Goal: Task Accomplishment & Management: Complete application form

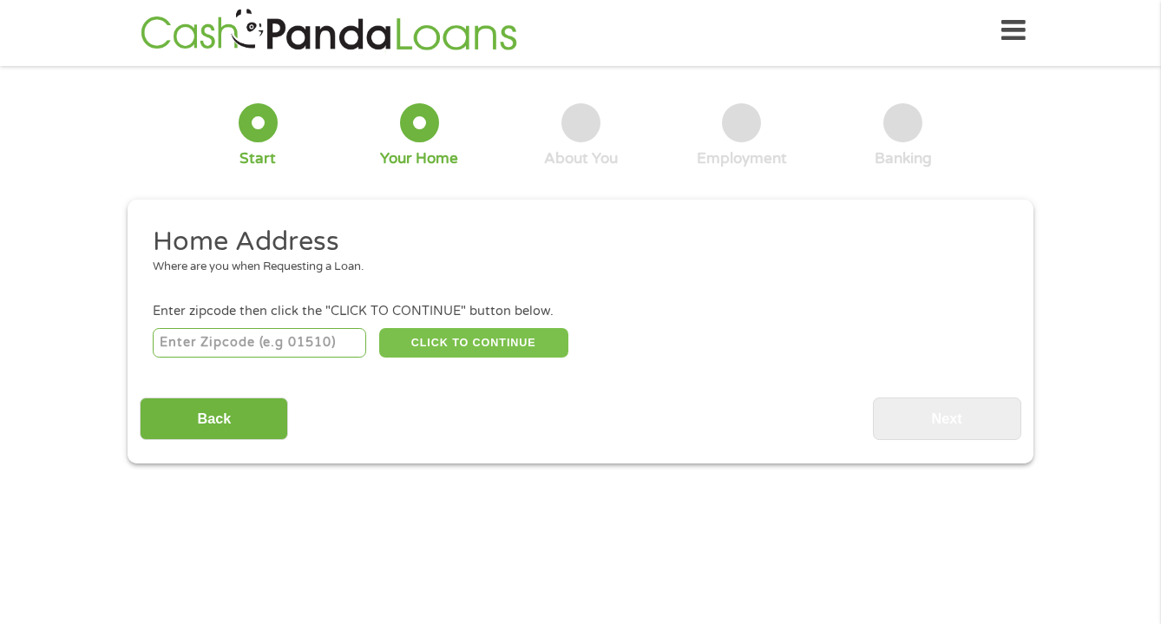
scroll to position [7, 7]
click at [322, 340] on input "number" at bounding box center [260, 342] width 214 height 29
type input "91801"
click at [512, 343] on button "CLICK TO CONTINUE" at bounding box center [473, 342] width 189 height 29
type input "91801"
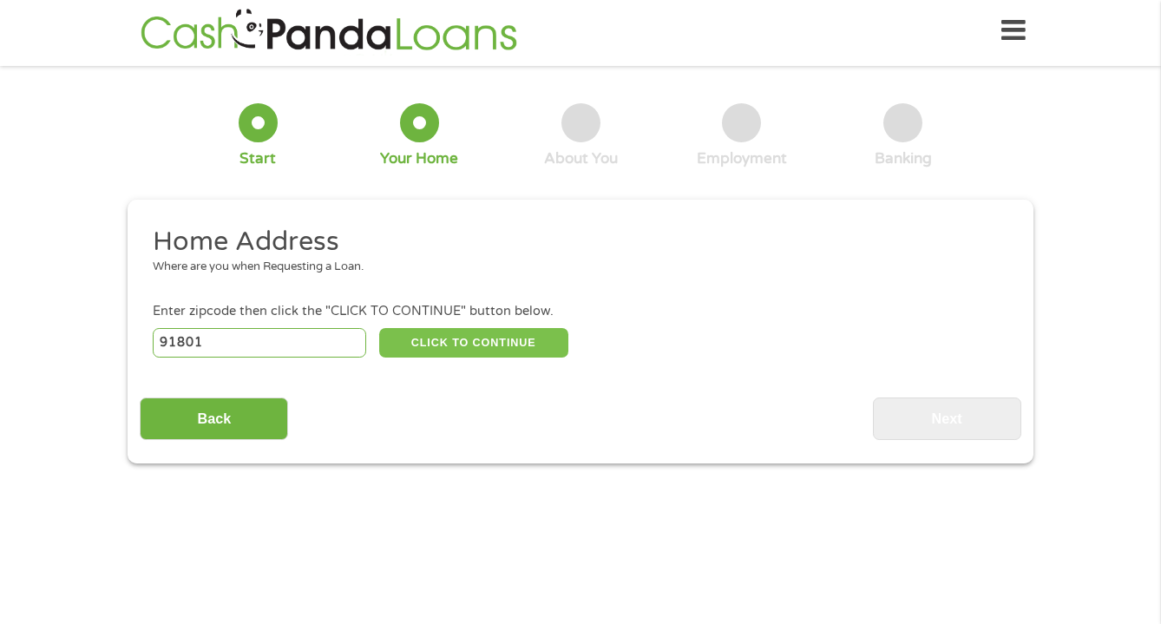
type input "Alhambra"
select select "[US_STATE]"
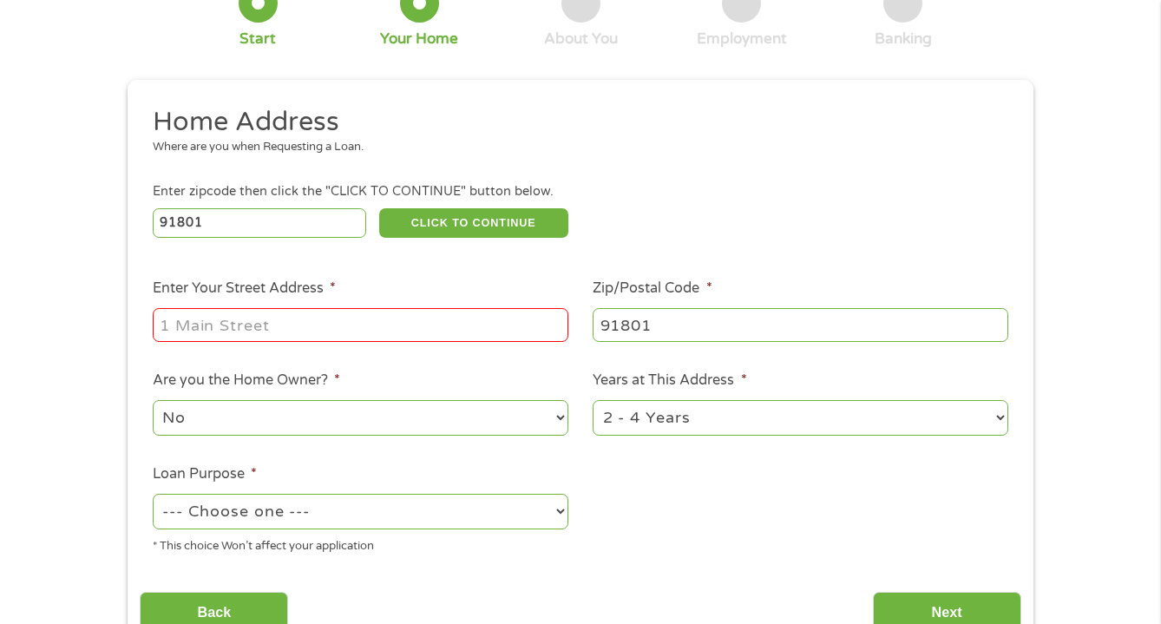
scroll to position [128, 0]
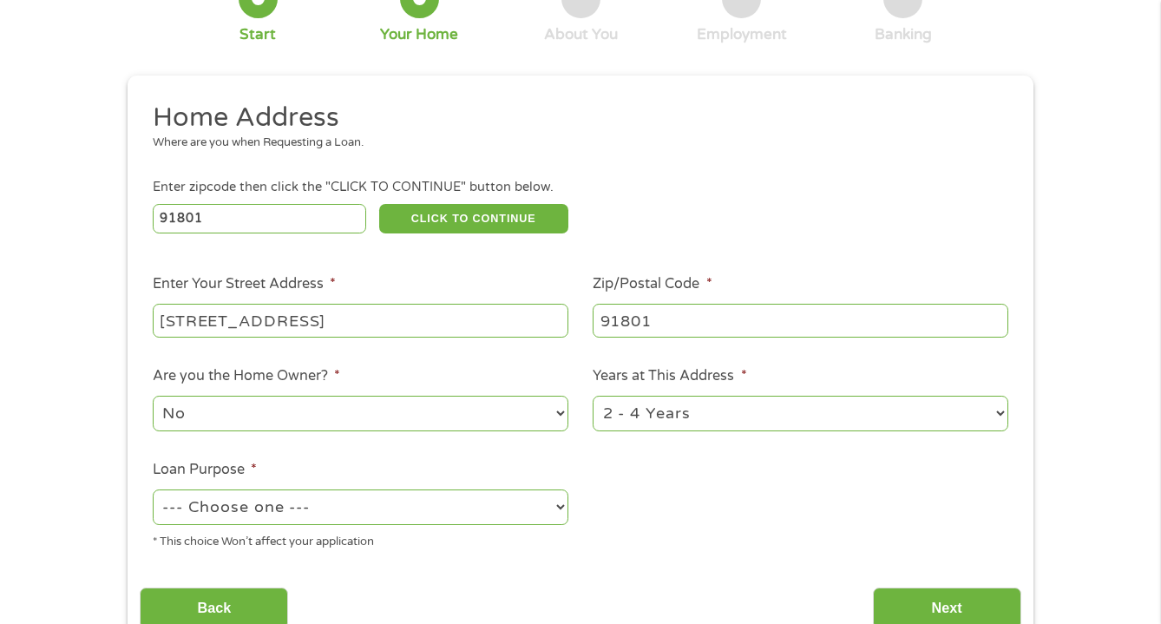
click at [434, 309] on input "[STREET_ADDRESS]" at bounding box center [361, 320] width 416 height 33
click at [345, 335] on input "[STREET_ADDRESS]" at bounding box center [361, 320] width 416 height 33
type input "[STREET_ADDRESS]"
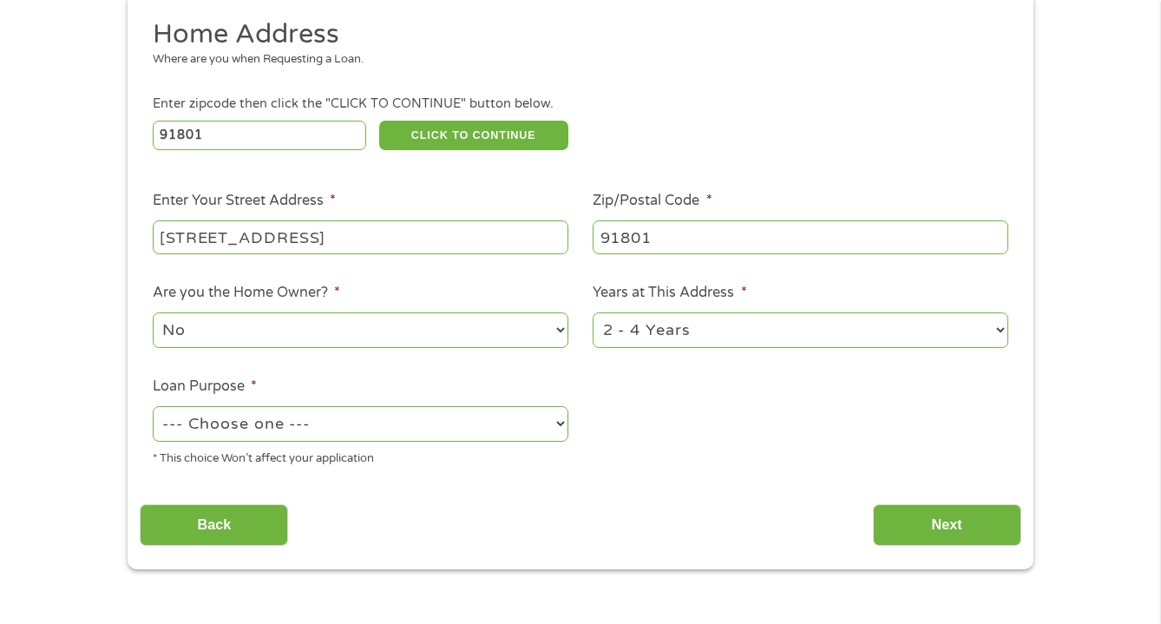
scroll to position [250, 0]
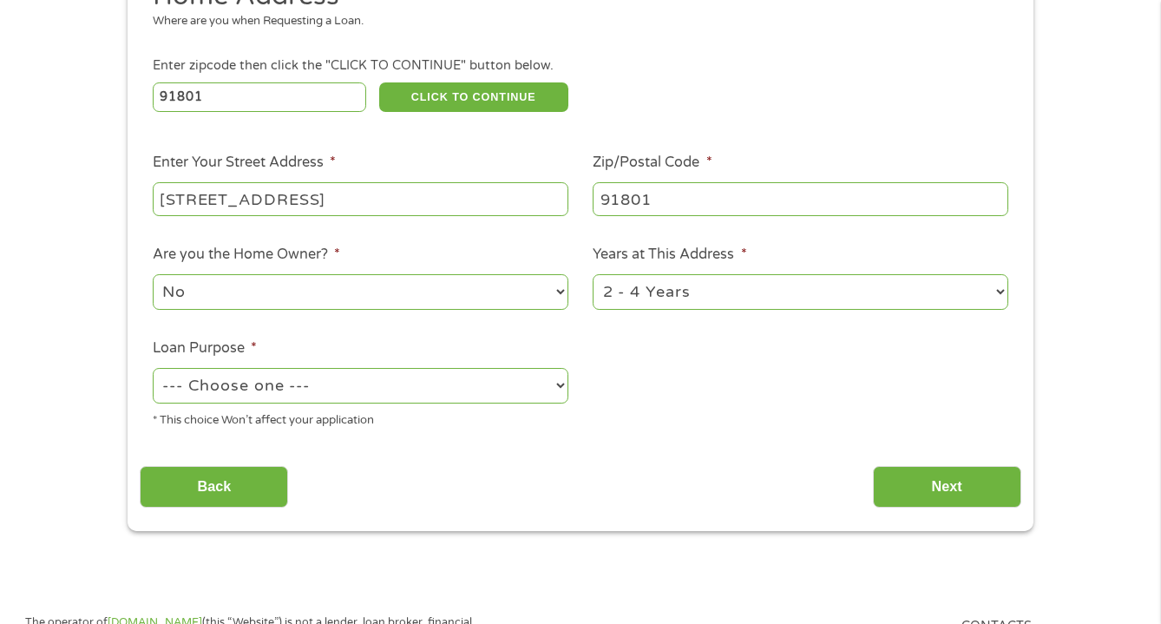
select select "paybills"
click at [947, 496] on input "Next" at bounding box center [947, 487] width 148 height 43
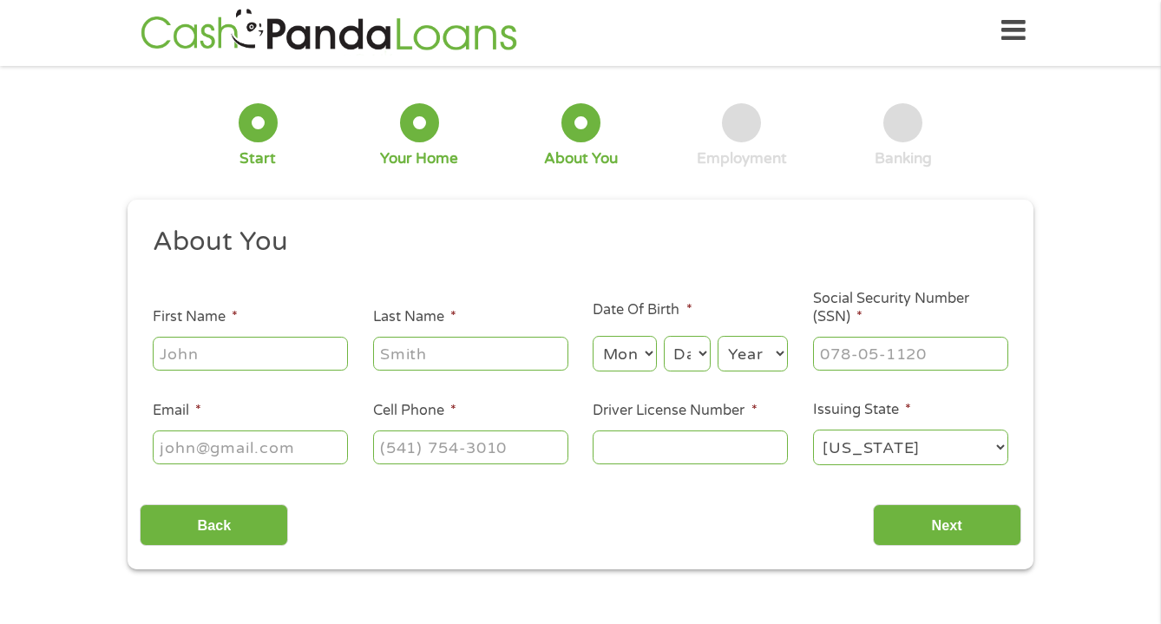
scroll to position [7, 7]
type input "Grace"
type input "Hong"
select select "2"
select select "10"
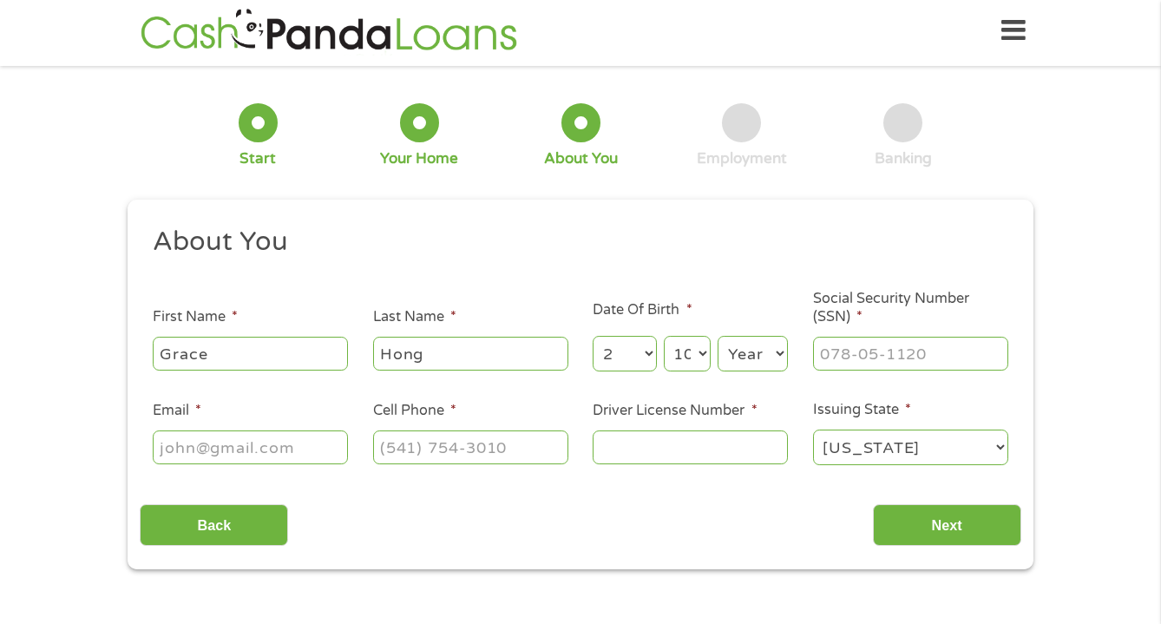
select select "1987"
click at [864, 355] on input "Social Security Number (SSN) *" at bounding box center [910, 353] width 195 height 33
type input "609-54-1054"
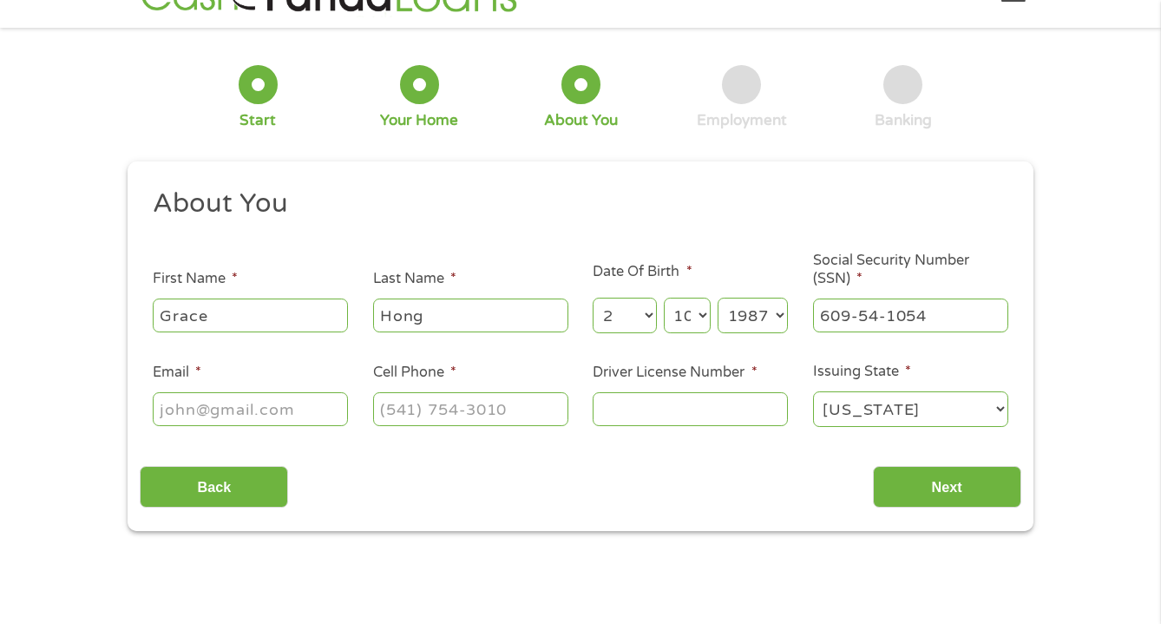
scroll to position [57, 0]
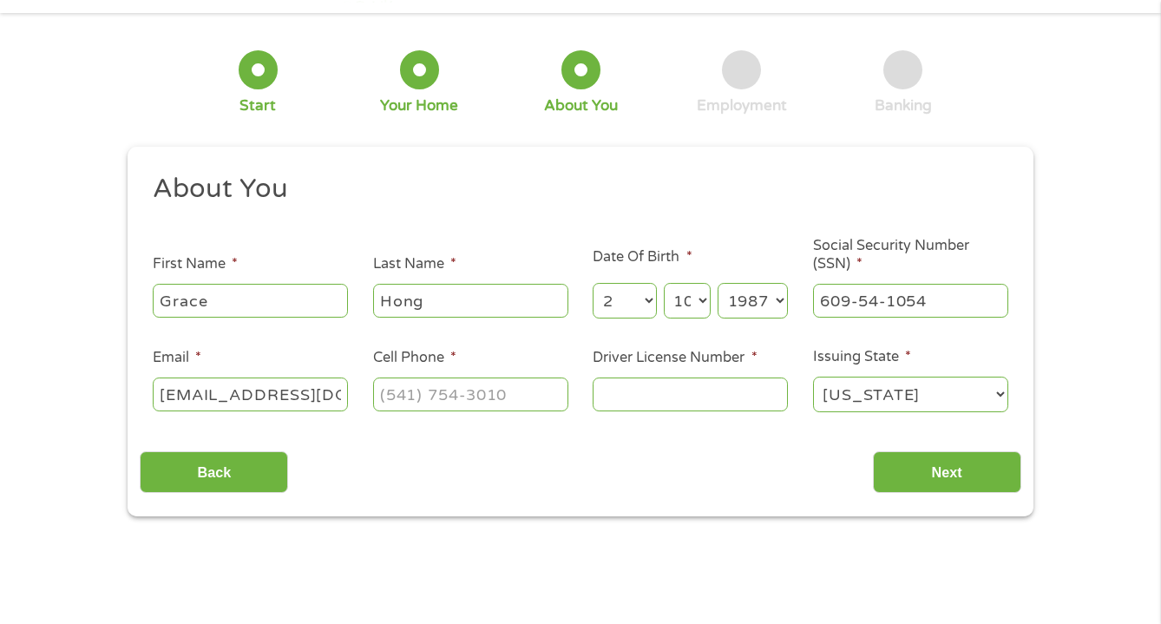
type input "[EMAIL_ADDRESS][DOMAIN_NAME]"
type input "[PHONE_NUMBER]"
click at [653, 391] on input "Driver License Number *" at bounding box center [690, 393] width 195 height 33
type input "D6380773"
click at [950, 469] on input "Next" at bounding box center [947, 472] width 148 height 43
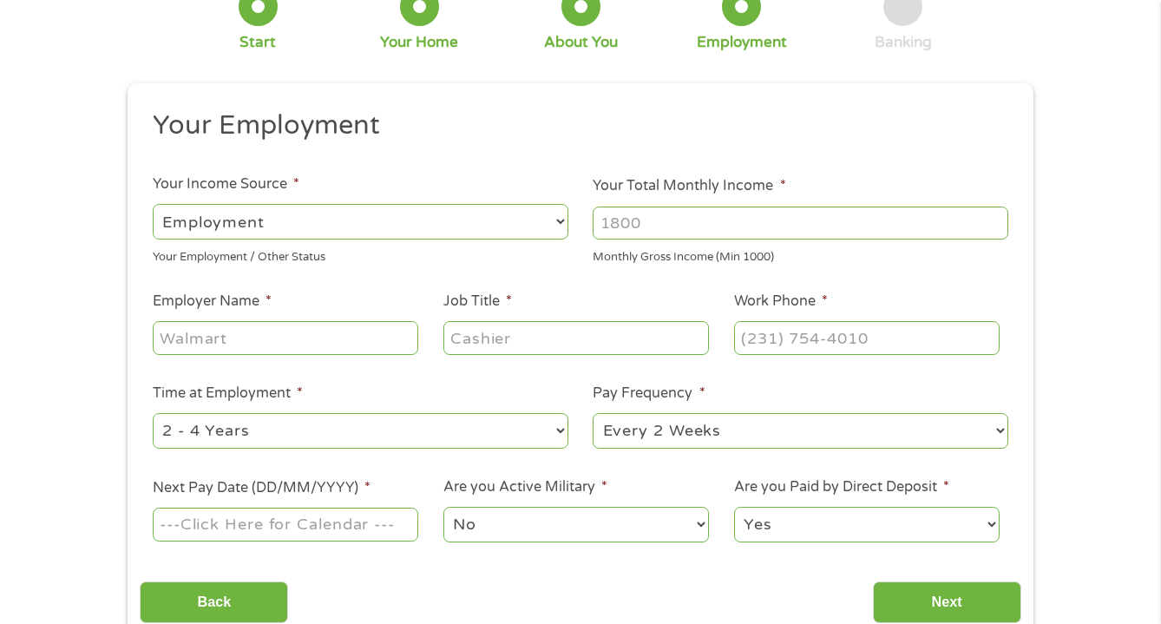
scroll to position [128, 0]
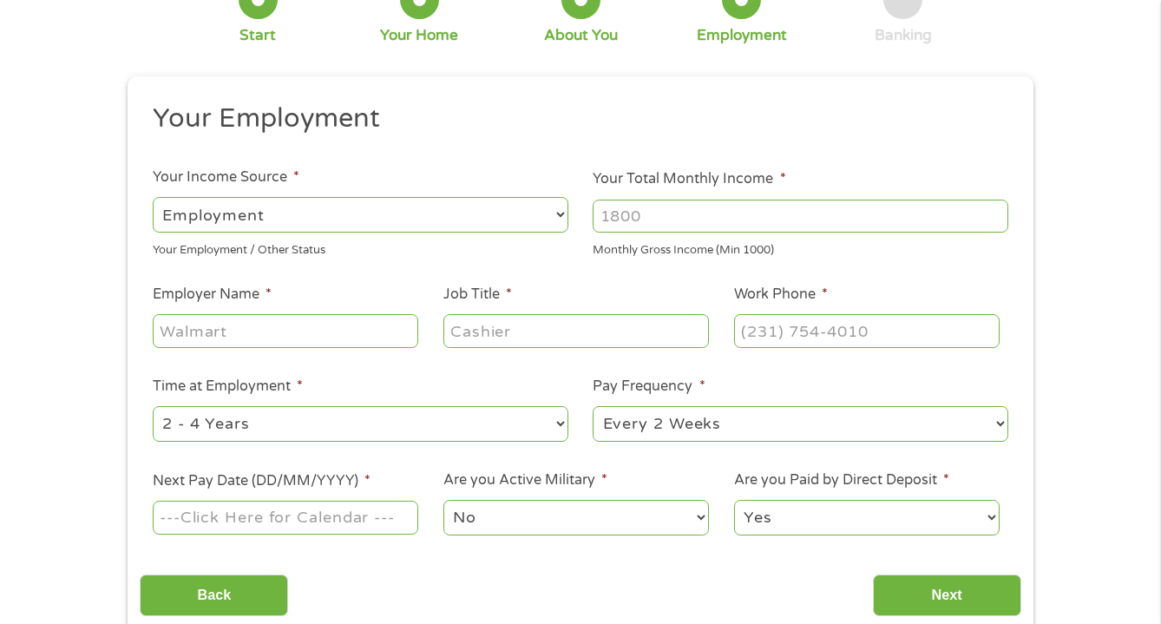
click at [656, 220] on input "Your Total Monthly Income *" at bounding box center [801, 216] width 416 height 33
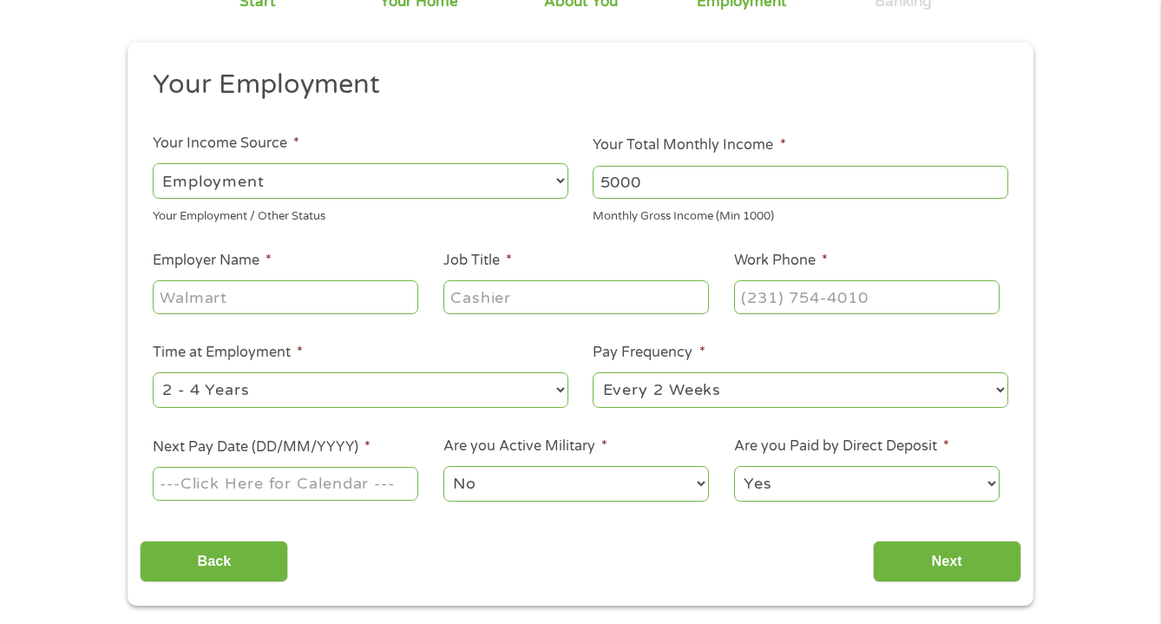
scroll to position [169, 0]
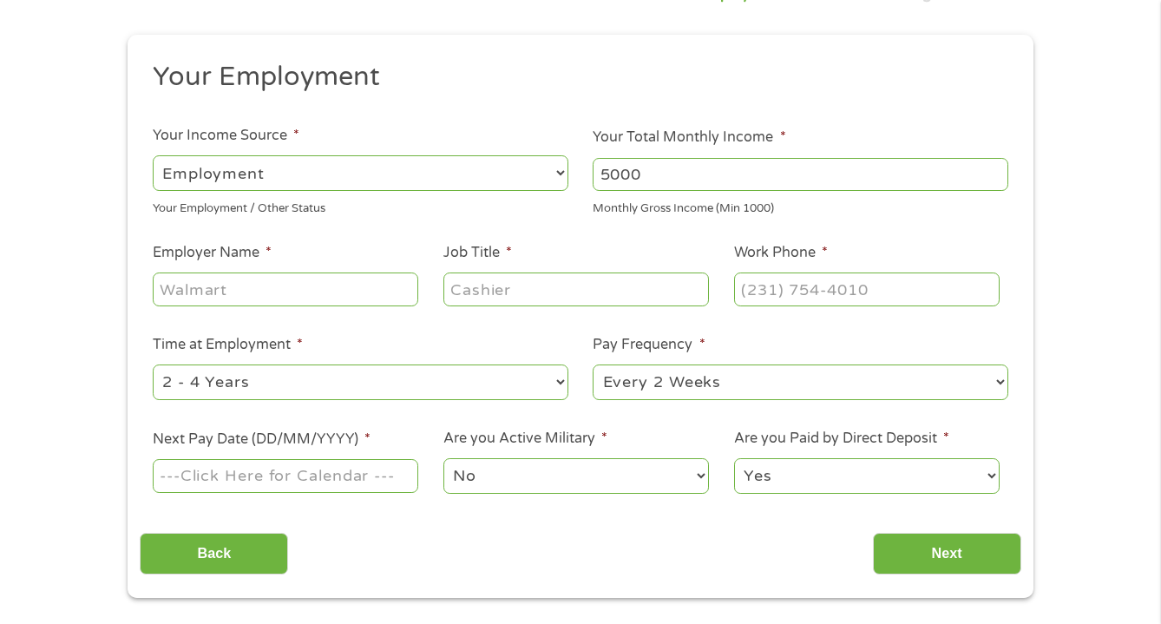
type input "5000"
type input "Pacific"
type input "Therapist"
type input "[PHONE_NUMBER]"
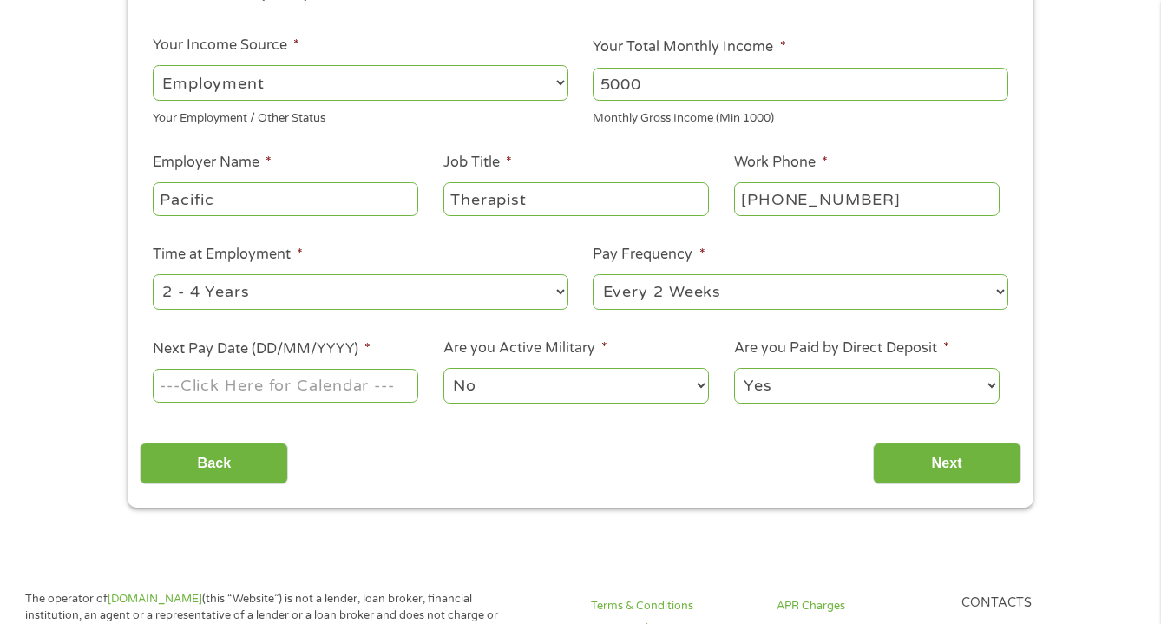
scroll to position [269, 0]
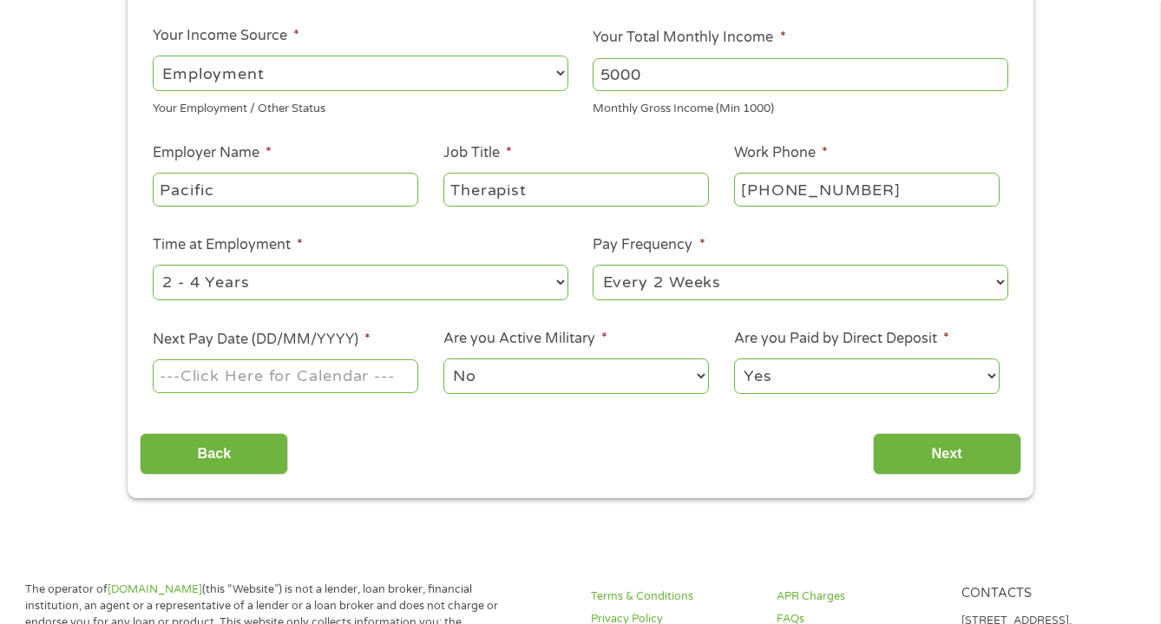
click at [304, 381] on input "Next Pay Date (DD/MM/YYYY) *" at bounding box center [285, 375] width 265 height 33
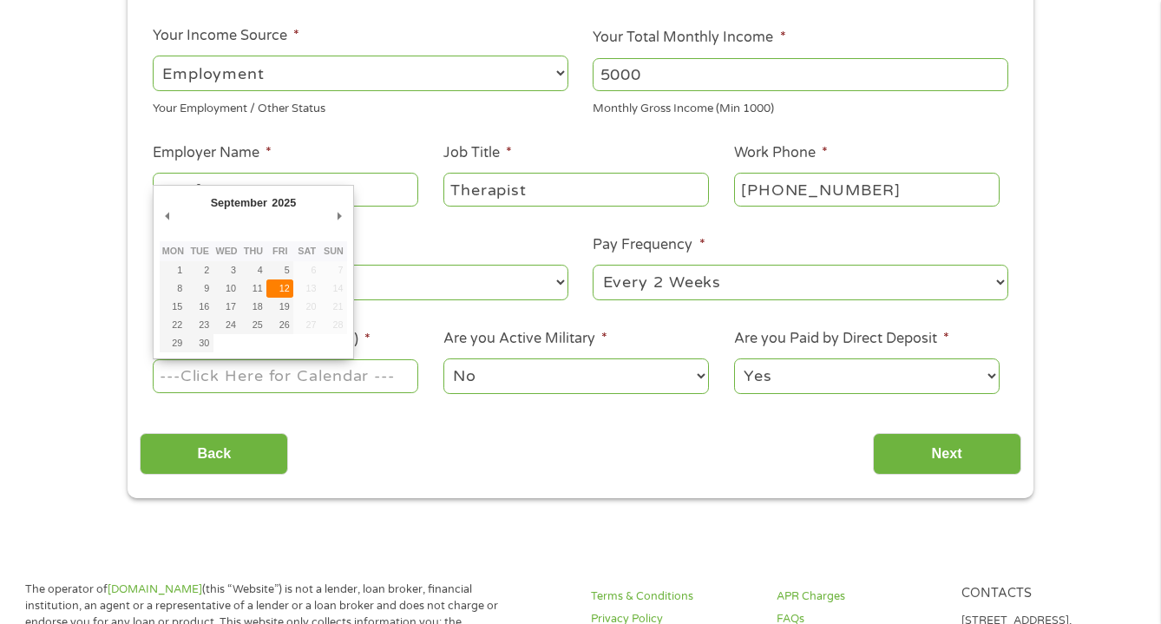
type input "[DATE]"
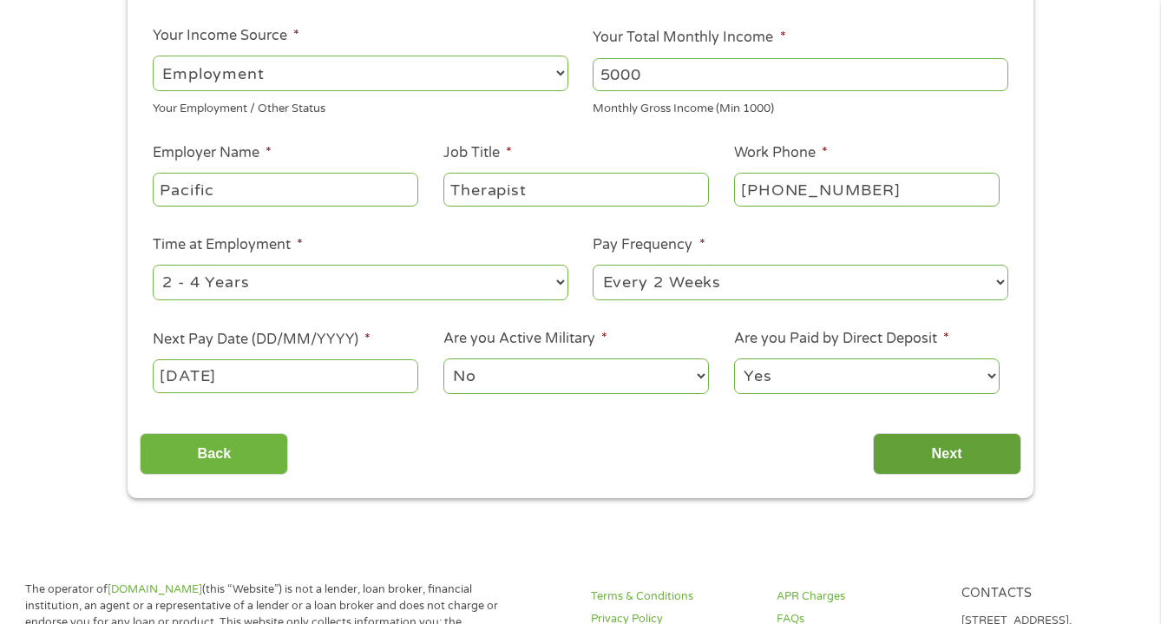
click at [903, 447] on input "Next" at bounding box center [947, 454] width 148 height 43
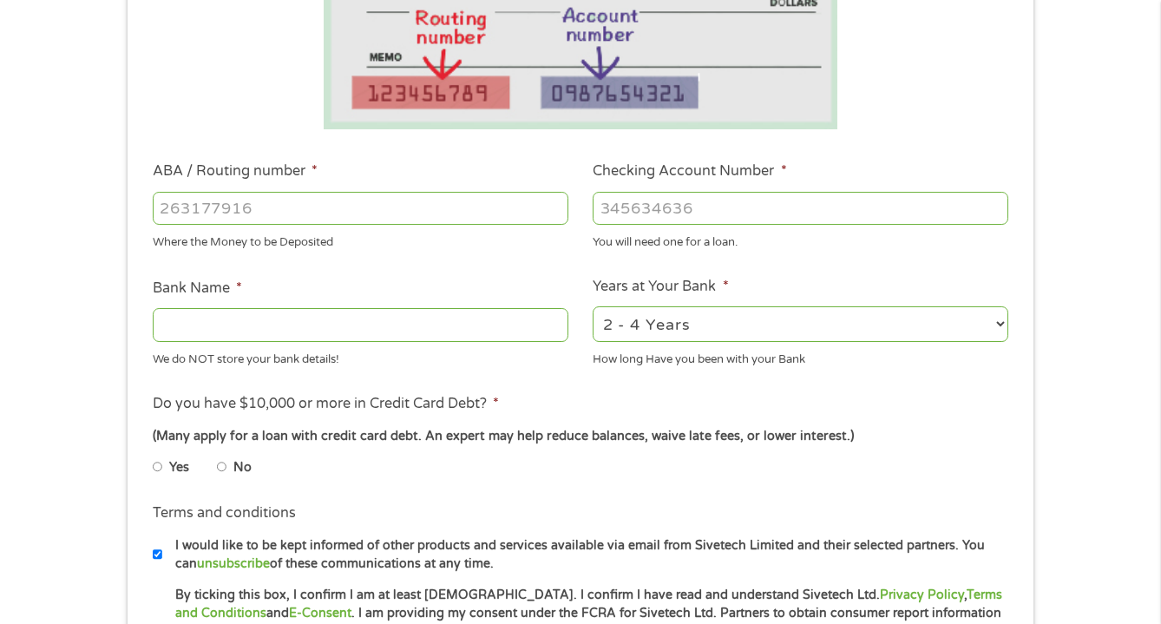
scroll to position [296, 0]
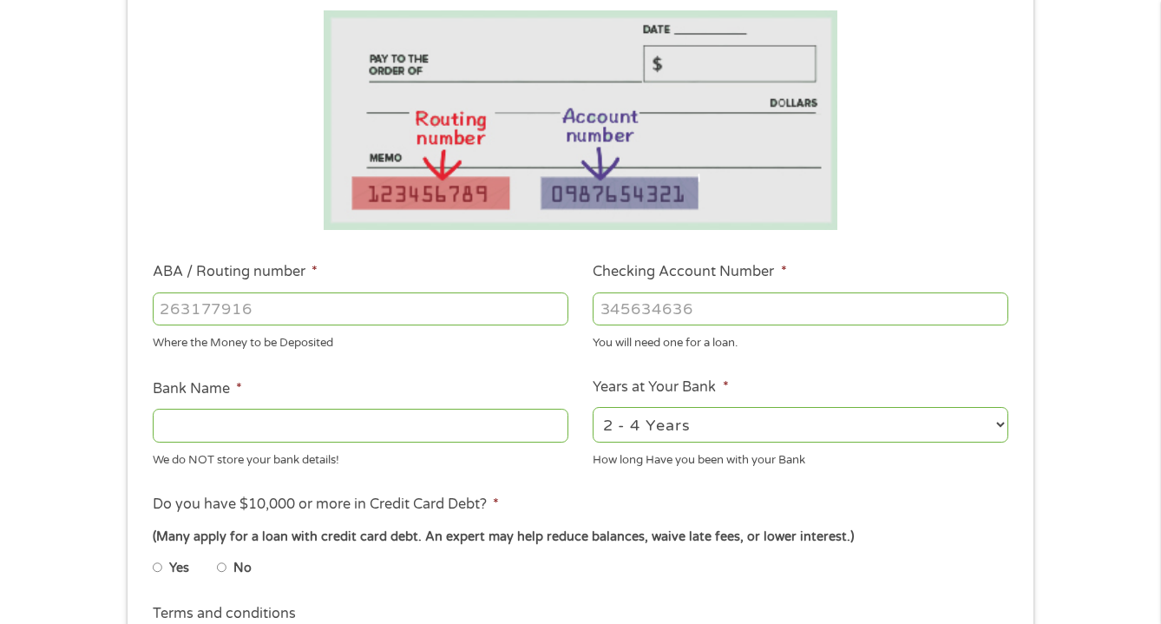
click at [425, 333] on div "Where the Money to be Deposited" at bounding box center [361, 340] width 416 height 23
click at [426, 298] on input "ABA / Routing number *" at bounding box center [361, 308] width 416 height 33
click at [717, 300] on input "Checking Account Number *" at bounding box center [801, 308] width 416 height 33
type input "3082577071"
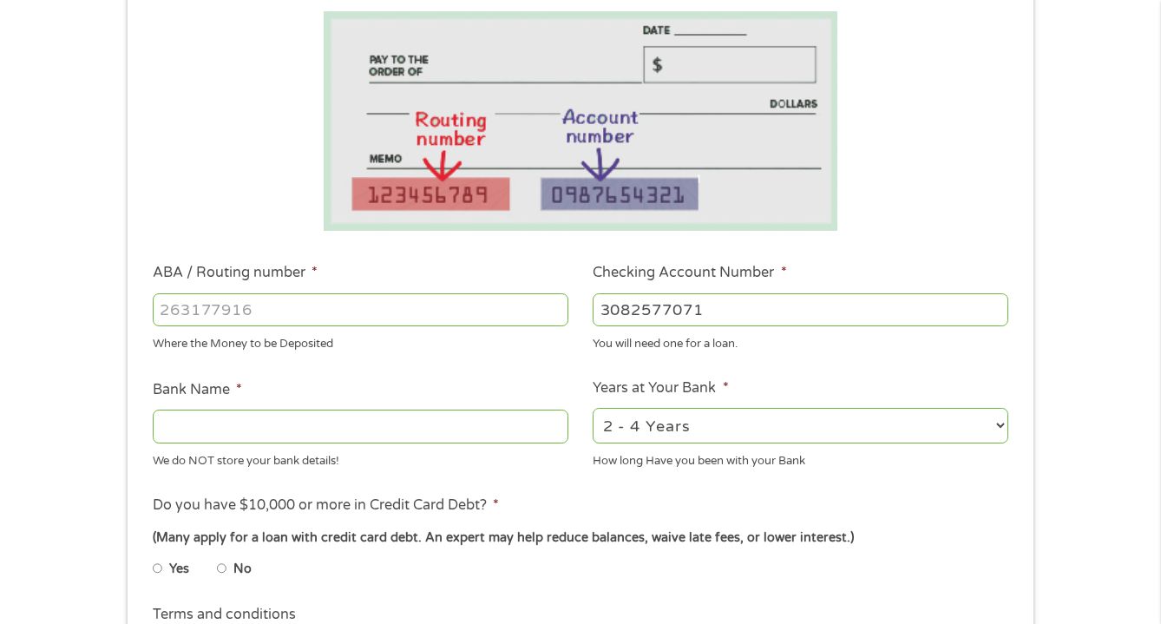
click at [383, 322] on input "ABA / Routing number *" at bounding box center [361, 309] width 416 height 33
type input "3"
type input "322271627"
type input "[PERSON_NAME] [PERSON_NAME] BANK NA"
type input "322271627"
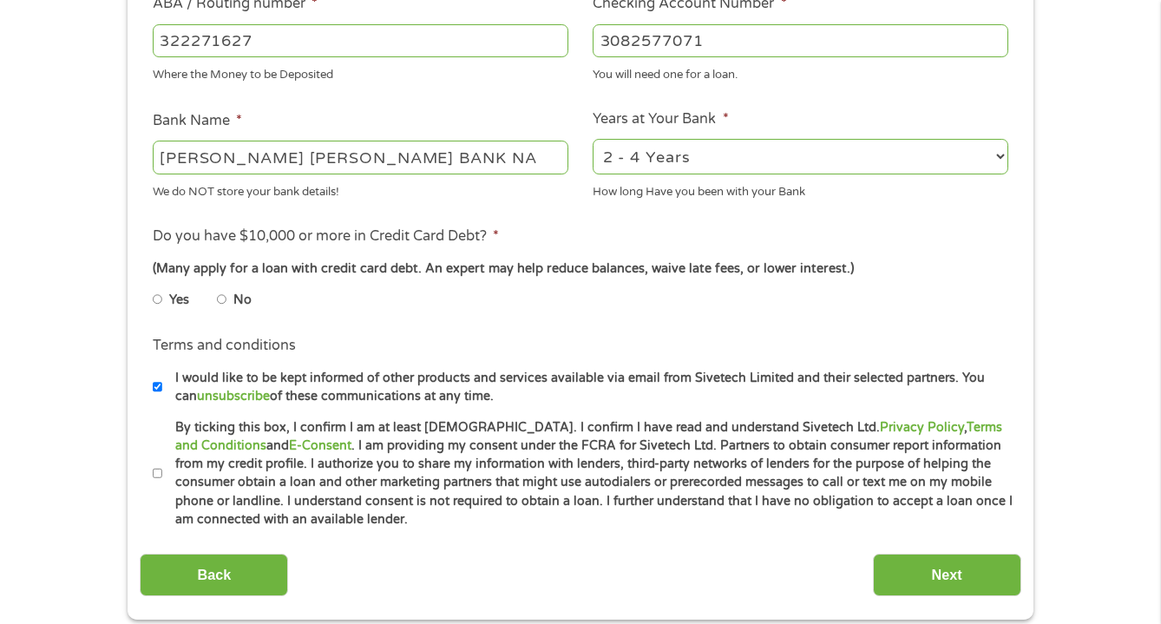
scroll to position [590, 0]
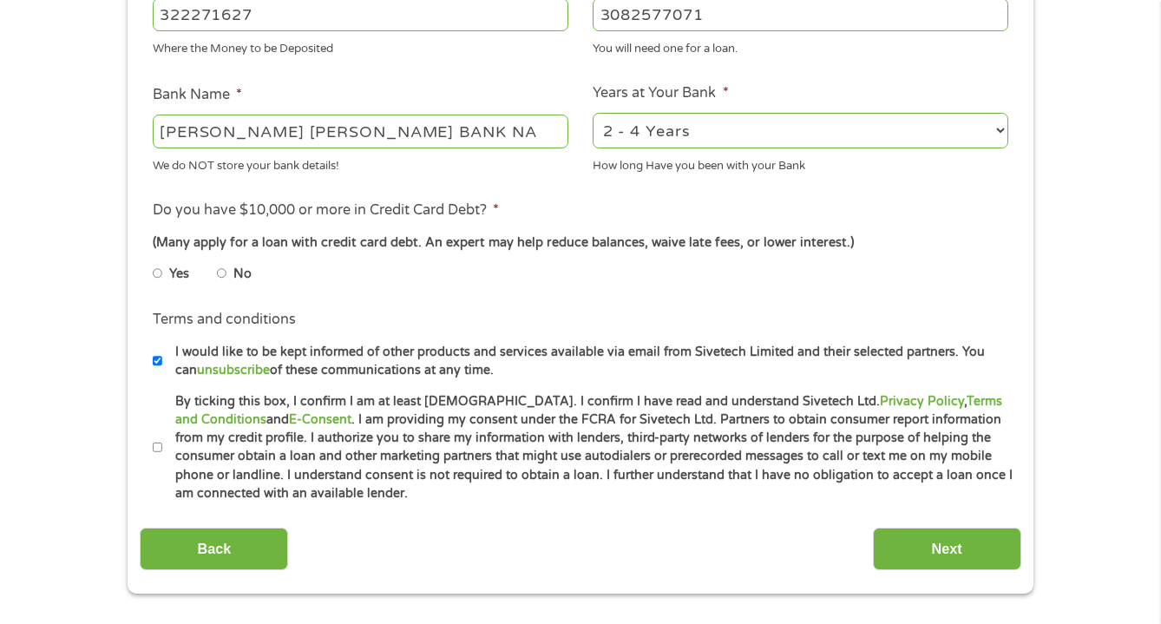
click at [160, 272] on input "Yes" at bounding box center [158, 273] width 10 height 28
radio input "true"
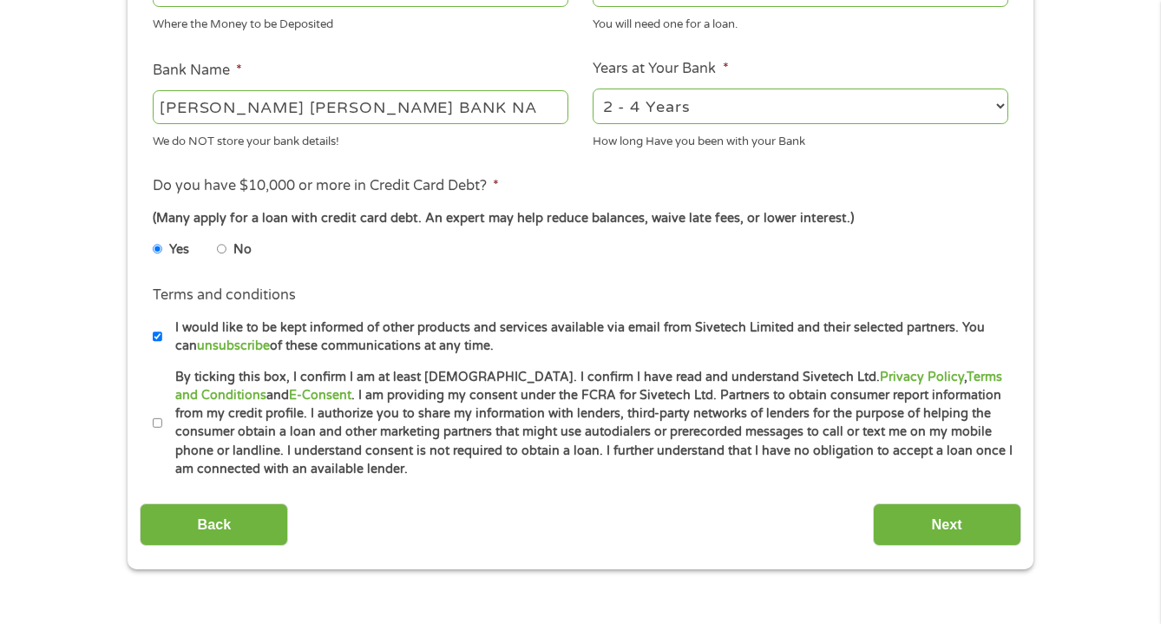
scroll to position [618, 0]
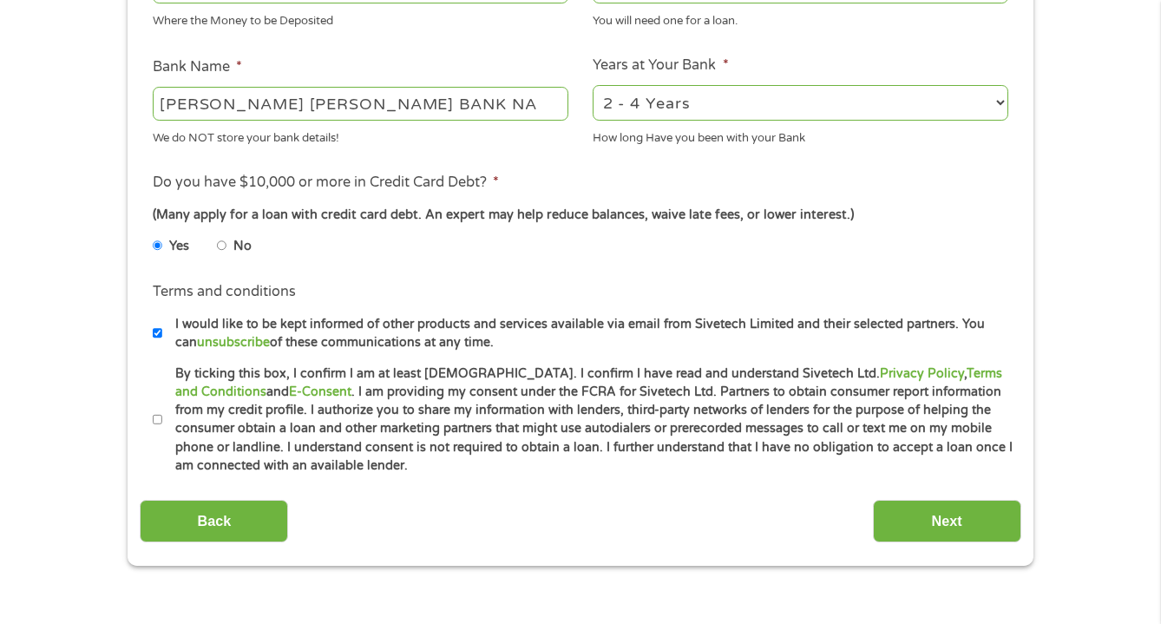
click at [157, 410] on input "By ticking this box, I confirm I am at least [DEMOGRAPHIC_DATA]. I confirm I ha…" at bounding box center [158, 420] width 10 height 28
checkbox input "true"
click at [159, 321] on input "I would like to be kept informed of other products and services available via e…" at bounding box center [158, 333] width 10 height 28
checkbox input "false"
click at [965, 502] on input "Next" at bounding box center [947, 521] width 148 height 43
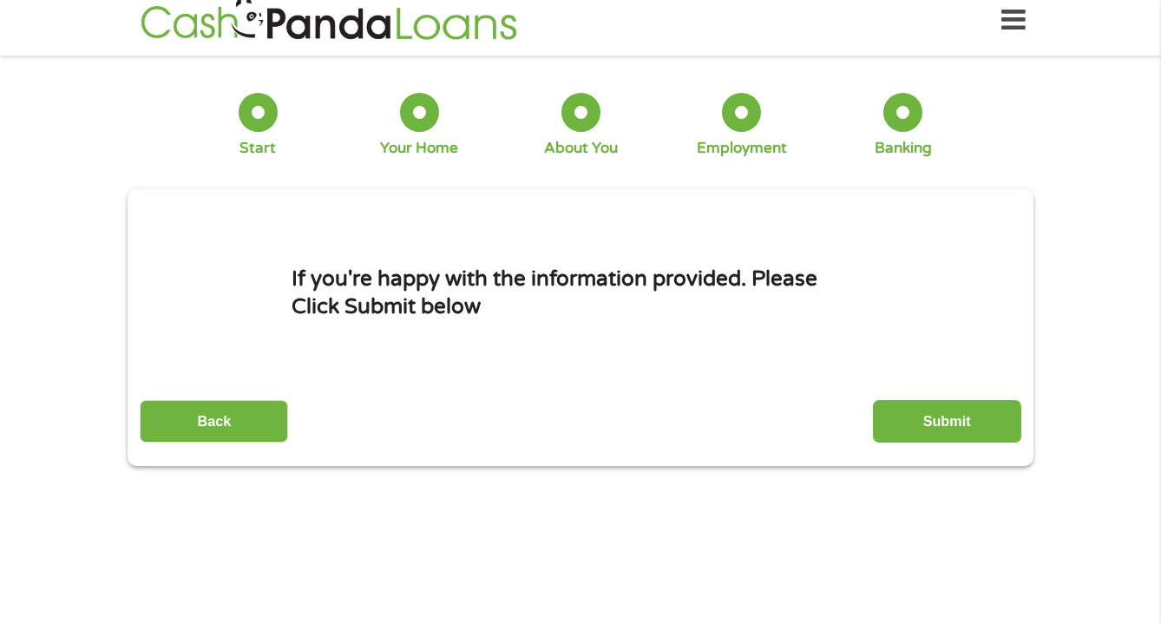
scroll to position [4, 0]
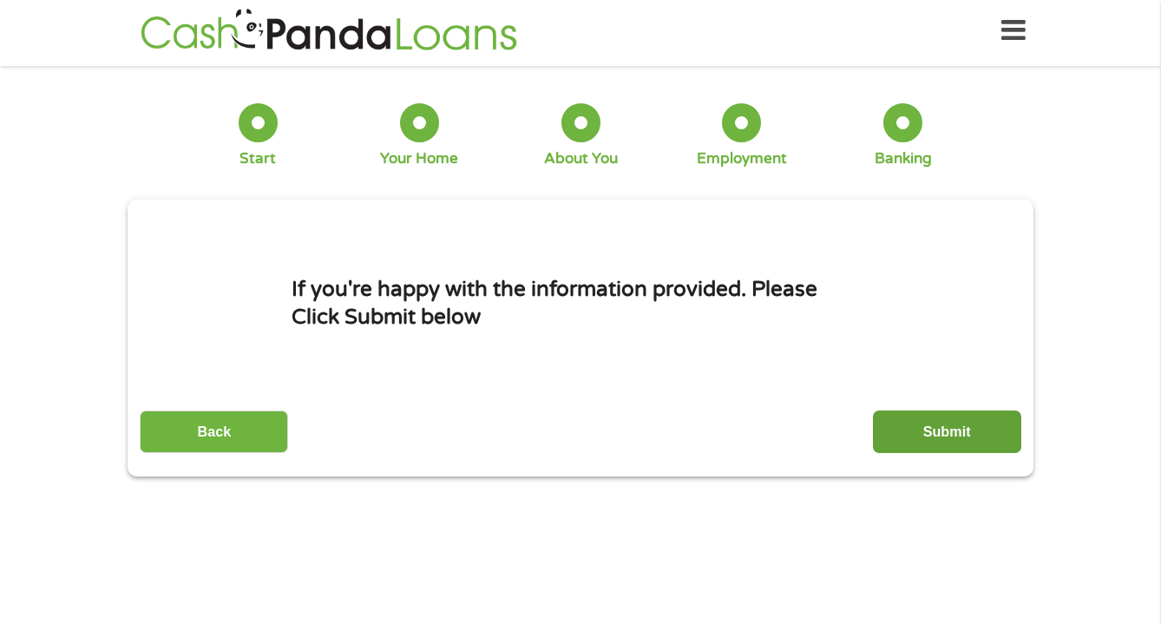
click at [921, 436] on input "Submit" at bounding box center [947, 431] width 148 height 43
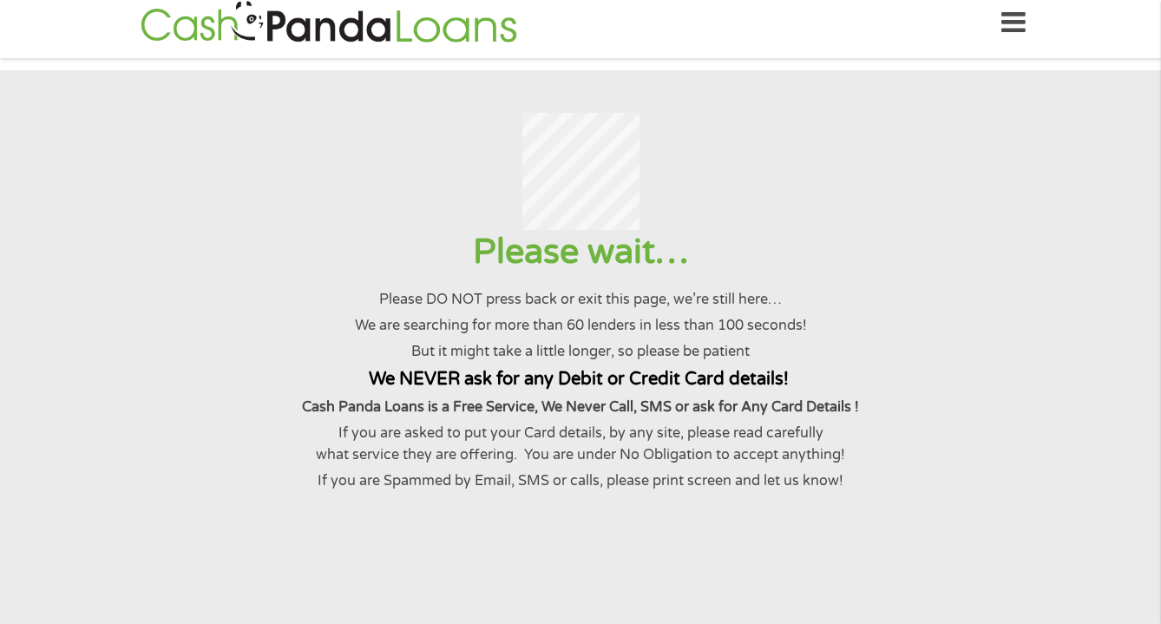
scroll to position [0, 0]
